Goal: Information Seeking & Learning: Learn about a topic

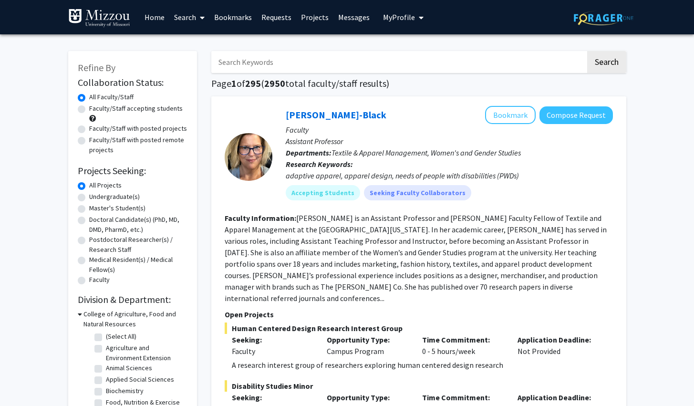
click at [399, 21] on span "My Profile" at bounding box center [399, 17] width 32 height 10
click at [394, 62] on div "[PERSON_NAME] View Profile Account Settings Log Out" at bounding box center [432, 66] width 105 height 64
click at [424, 58] on span "View Profile" at bounding box center [443, 55] width 58 height 10
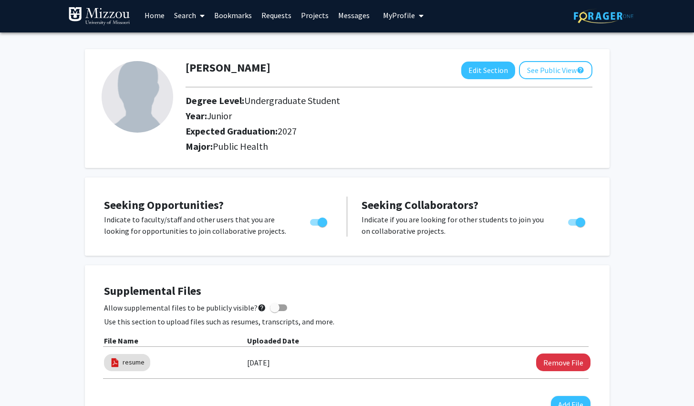
scroll to position [3, 0]
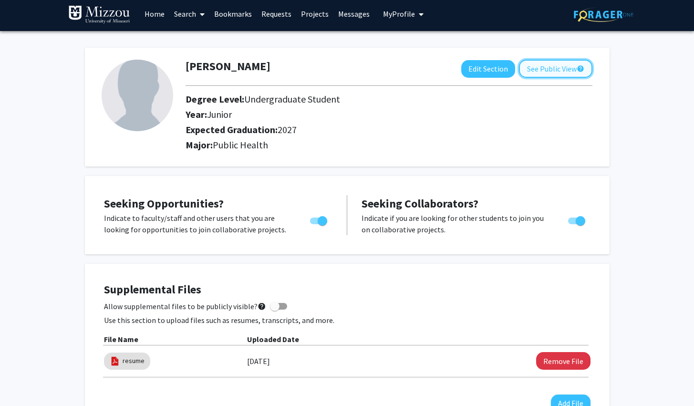
click at [555, 73] on button "See Public View help" at bounding box center [555, 69] width 73 height 18
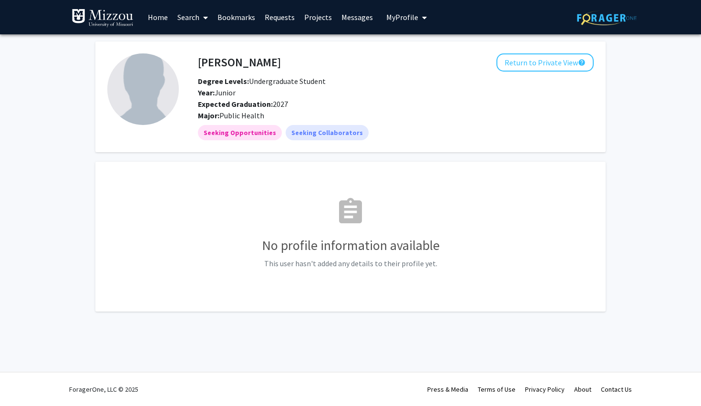
click at [158, 12] on link "Home" at bounding box center [158, 16] width 30 height 33
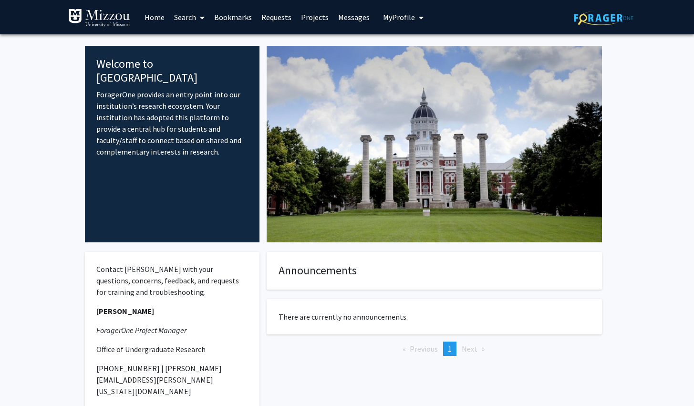
click at [230, 18] on link "Bookmarks" at bounding box center [232, 16] width 47 height 33
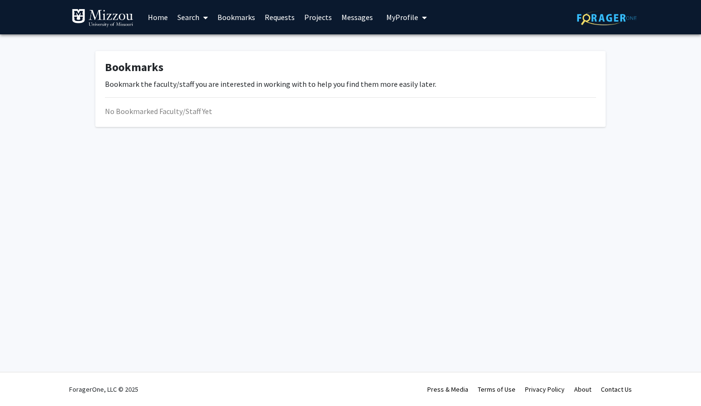
click at [272, 11] on link "Requests" at bounding box center [280, 16] width 40 height 33
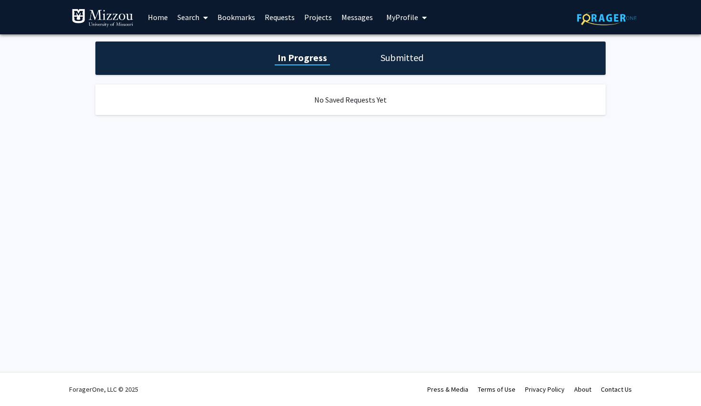
click at [156, 18] on link "Home" at bounding box center [158, 16] width 30 height 33
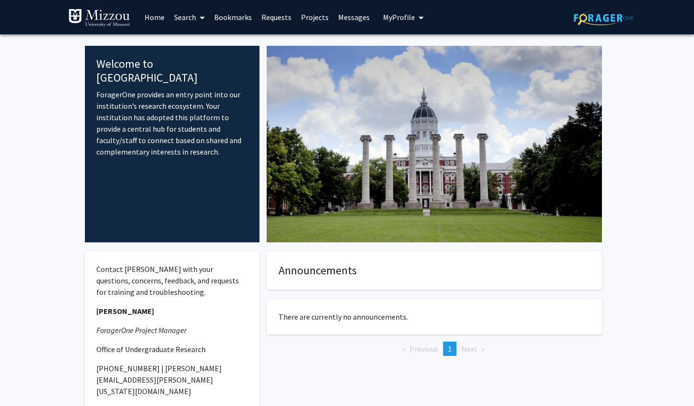
click at [122, 19] on img at bounding box center [99, 18] width 62 height 19
click at [586, 23] on img at bounding box center [604, 17] width 60 height 15
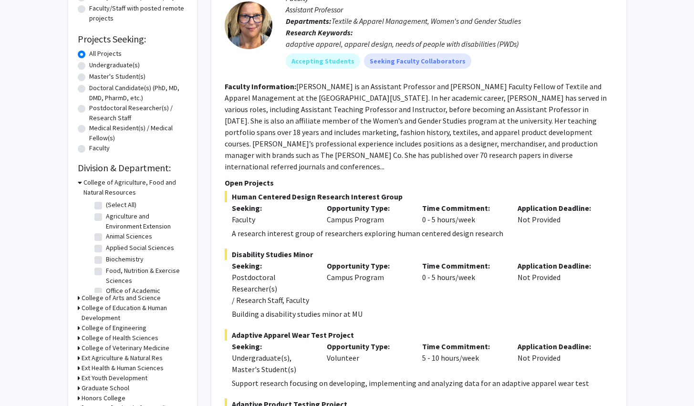
scroll to position [134, 0]
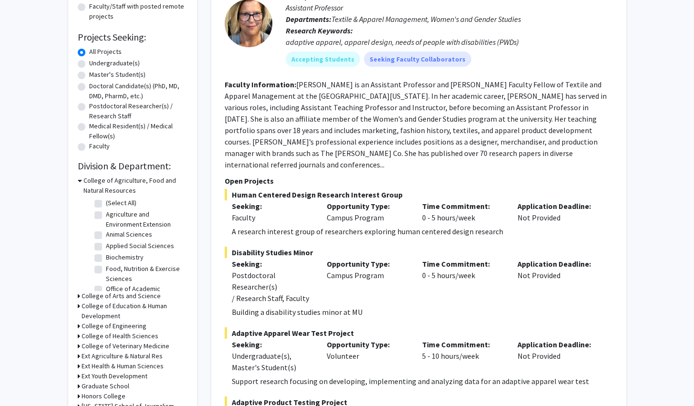
click at [89, 66] on label "Undergraduate(s)" at bounding box center [114, 63] width 51 height 10
click at [89, 64] on input "Undergraduate(s)" at bounding box center [92, 61] width 6 height 6
radio input "true"
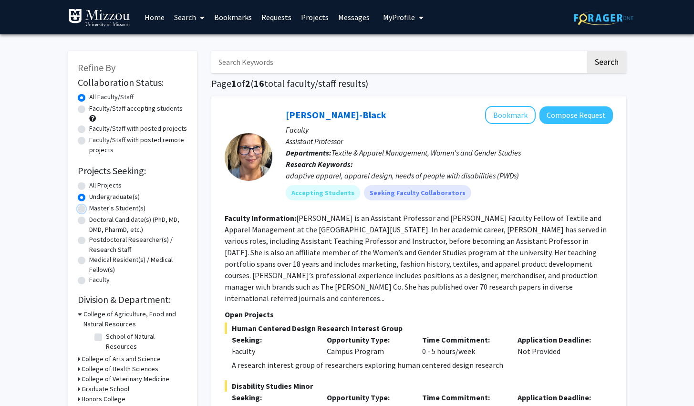
click at [89, 203] on input "Master's Student(s)" at bounding box center [92, 206] width 6 height 6
radio input "true"
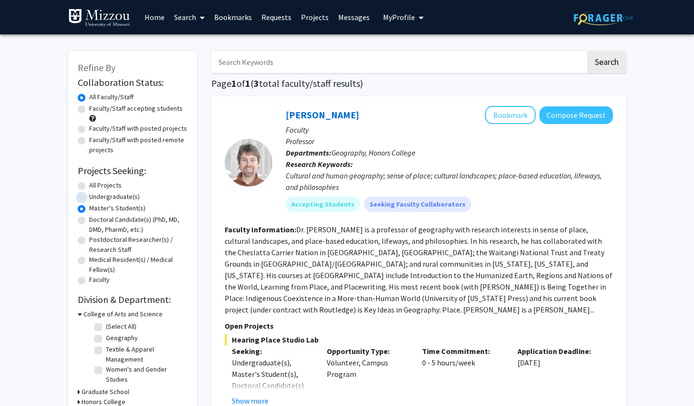
click at [89, 192] on input "Undergraduate(s)" at bounding box center [92, 195] width 6 height 6
radio input "true"
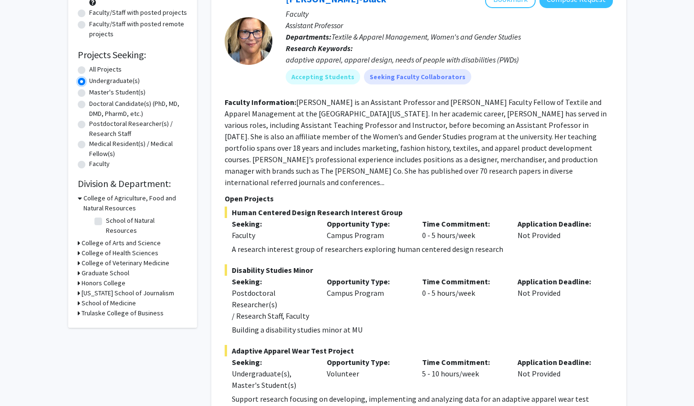
scroll to position [139, 0]
